Goal: Task Accomplishment & Management: Manage account settings

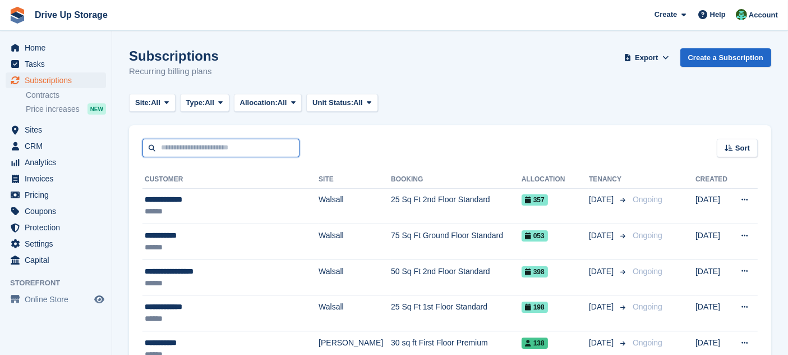
click at [249, 148] on input "text" at bounding box center [221, 148] width 157 height 19
type input "*****"
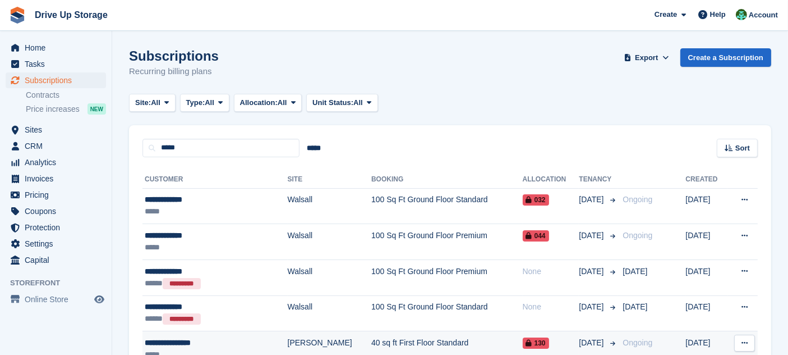
click at [414, 332] on td "40 sq ft First Floor Standard" at bounding box center [446, 348] width 151 height 35
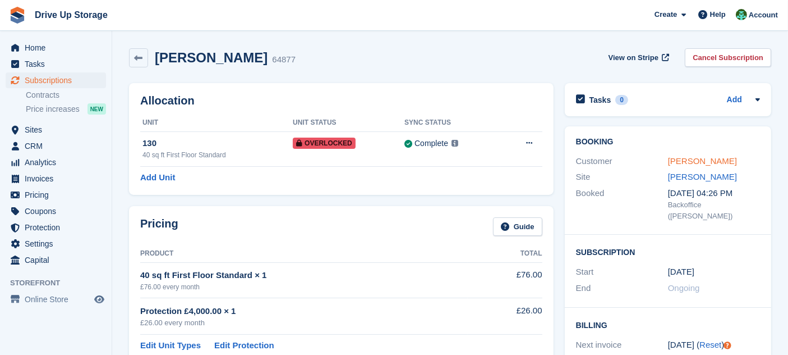
click at [721, 156] on link "Barbara Westmore" at bounding box center [702, 161] width 69 height 10
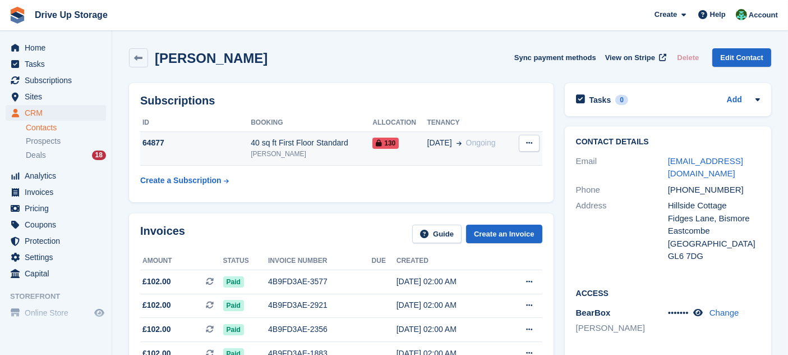
click at [533, 146] on button at bounding box center [529, 143] width 21 height 17
click at [492, 141] on div "28 Dec Ongoing" at bounding box center [471, 143] width 86 height 12
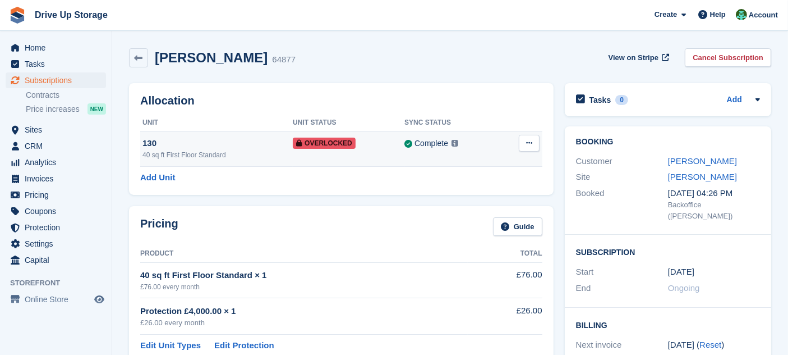
click at [527, 137] on button at bounding box center [529, 143] width 21 height 17
click at [486, 166] on p "Remove Overlock" at bounding box center [486, 165] width 98 height 15
